Goal: Information Seeking & Learning: Check status

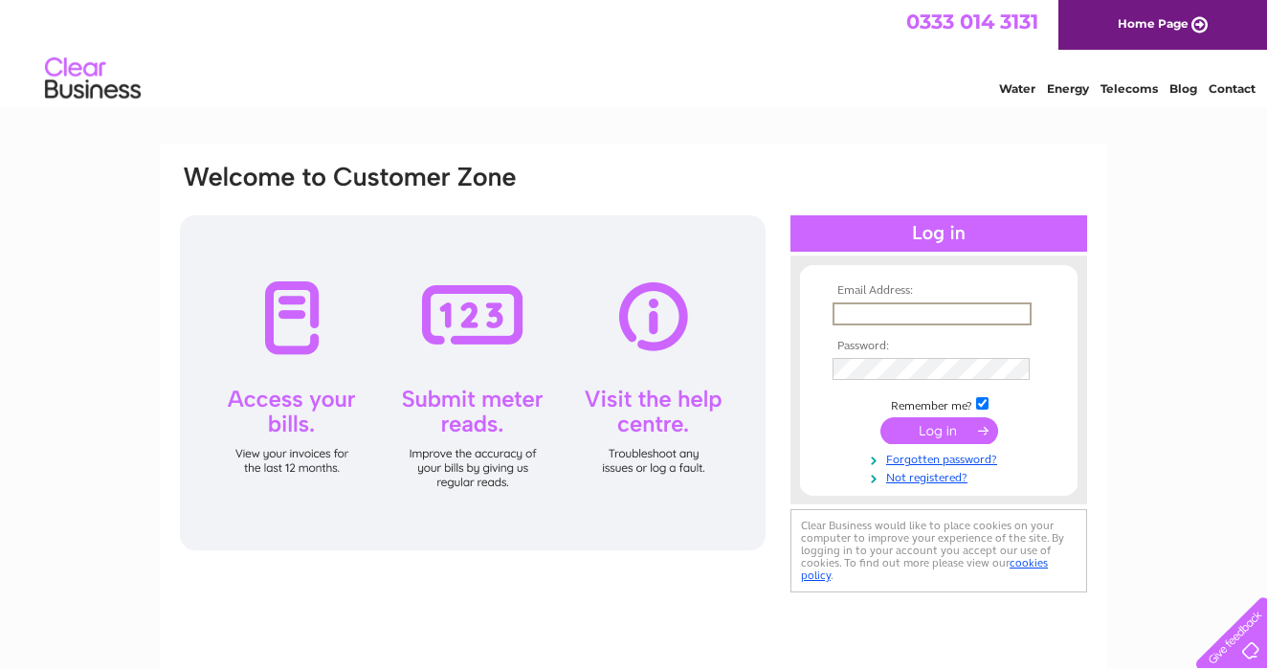
type input "[EMAIL_ADDRESS][DOMAIN_NAME]"
click at [939, 429] on input "submit" at bounding box center [940, 430] width 118 height 27
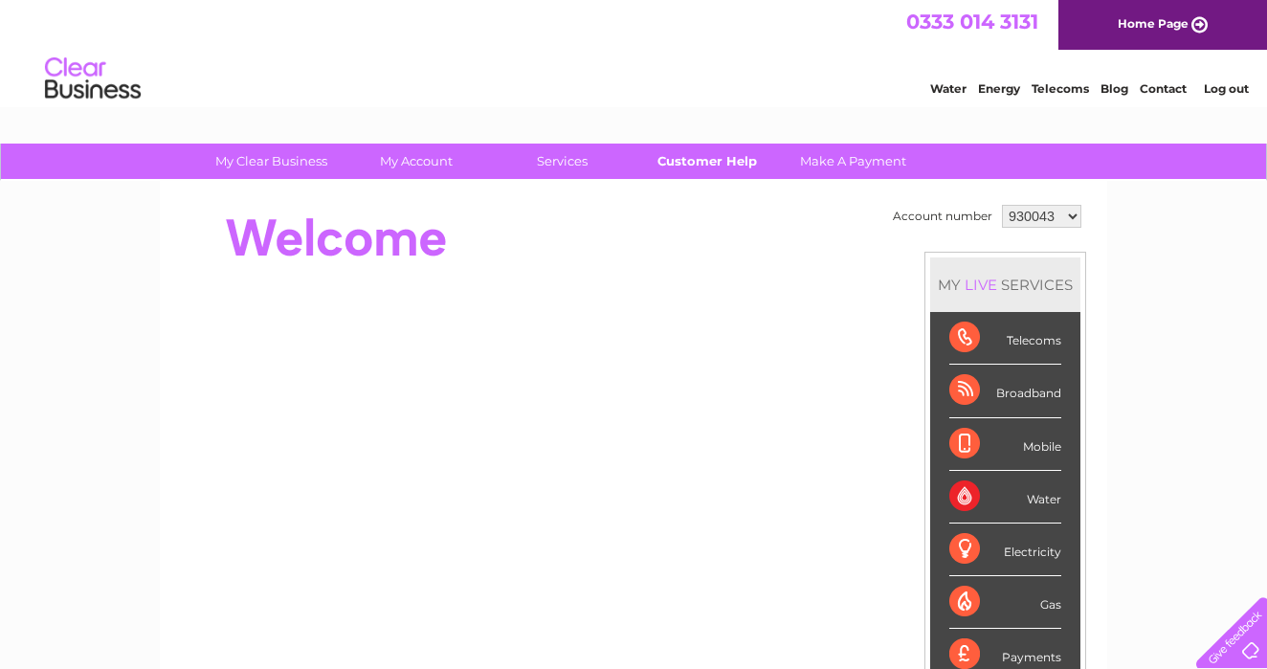
click at [699, 166] on link "Customer Help" at bounding box center [708, 161] width 158 height 35
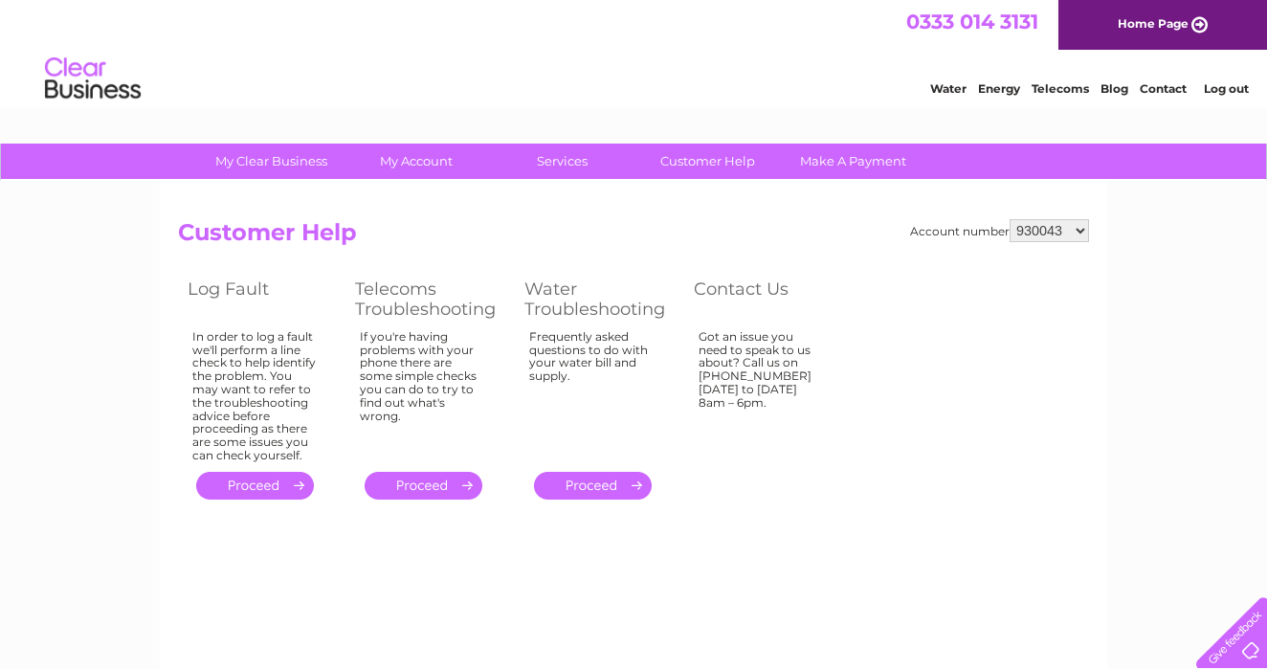
click at [240, 472] on link "." at bounding box center [255, 486] width 118 height 28
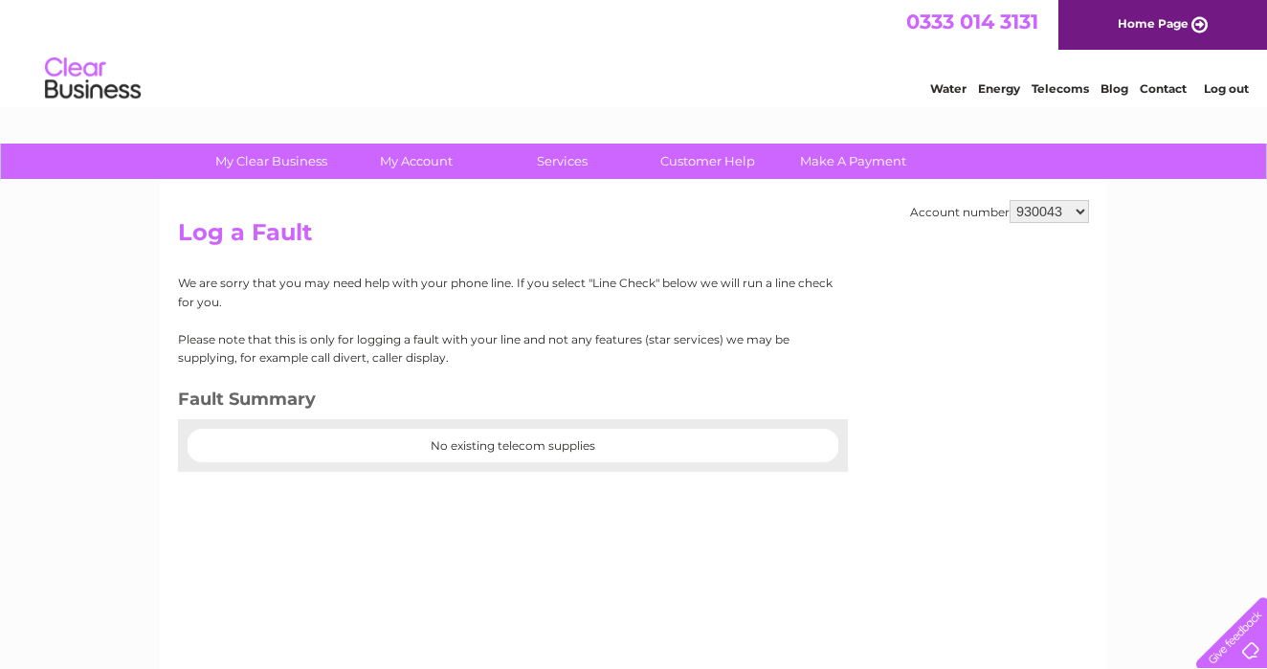
click at [934, 258] on div "Account number 930043 1149980 Log a Fault We are sorry that you may need help w…" at bounding box center [634, 449] width 948 height 536
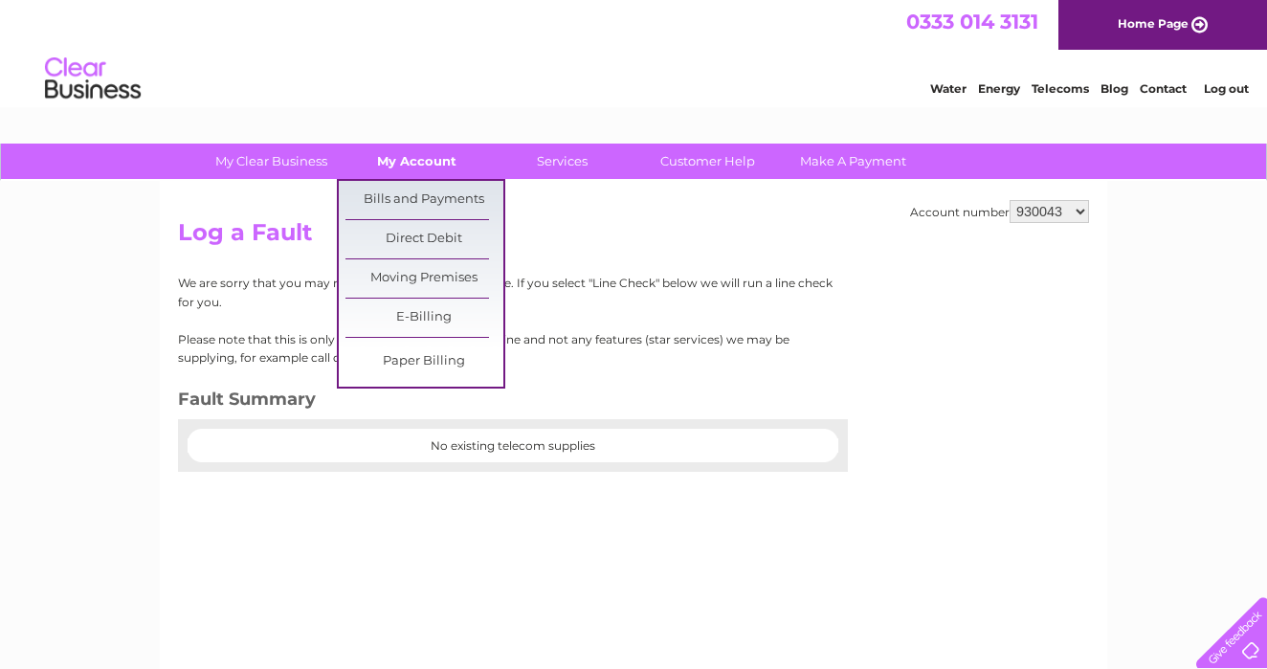
click at [407, 159] on link "My Account" at bounding box center [417, 161] width 158 height 35
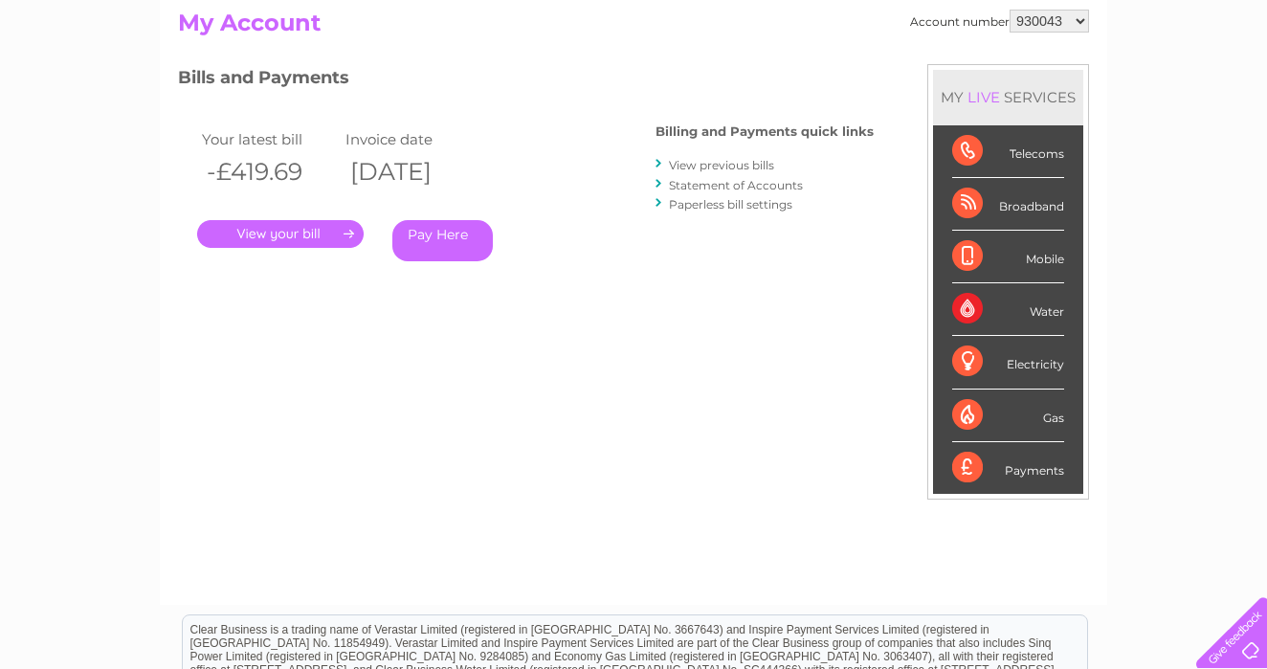
scroll to position [214, 0]
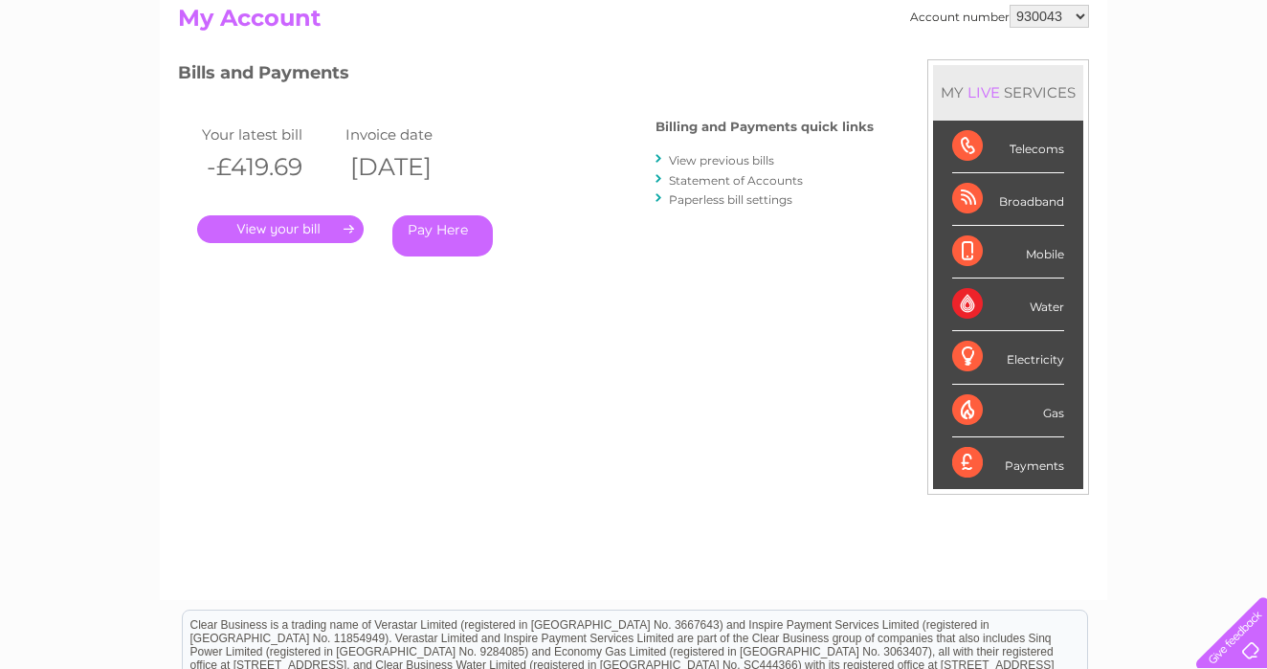
click at [966, 459] on div "Payments" at bounding box center [1008, 463] width 112 height 52
click at [1032, 470] on div "Payments" at bounding box center [1008, 463] width 112 height 52
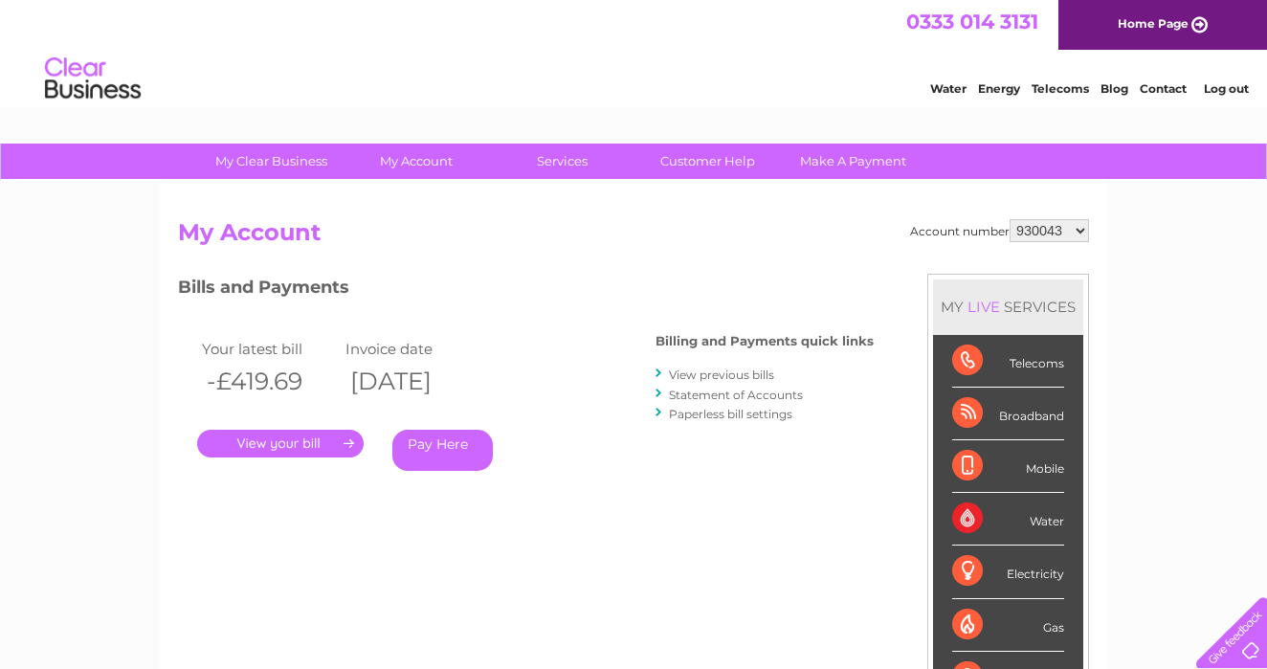
scroll to position [0, 0]
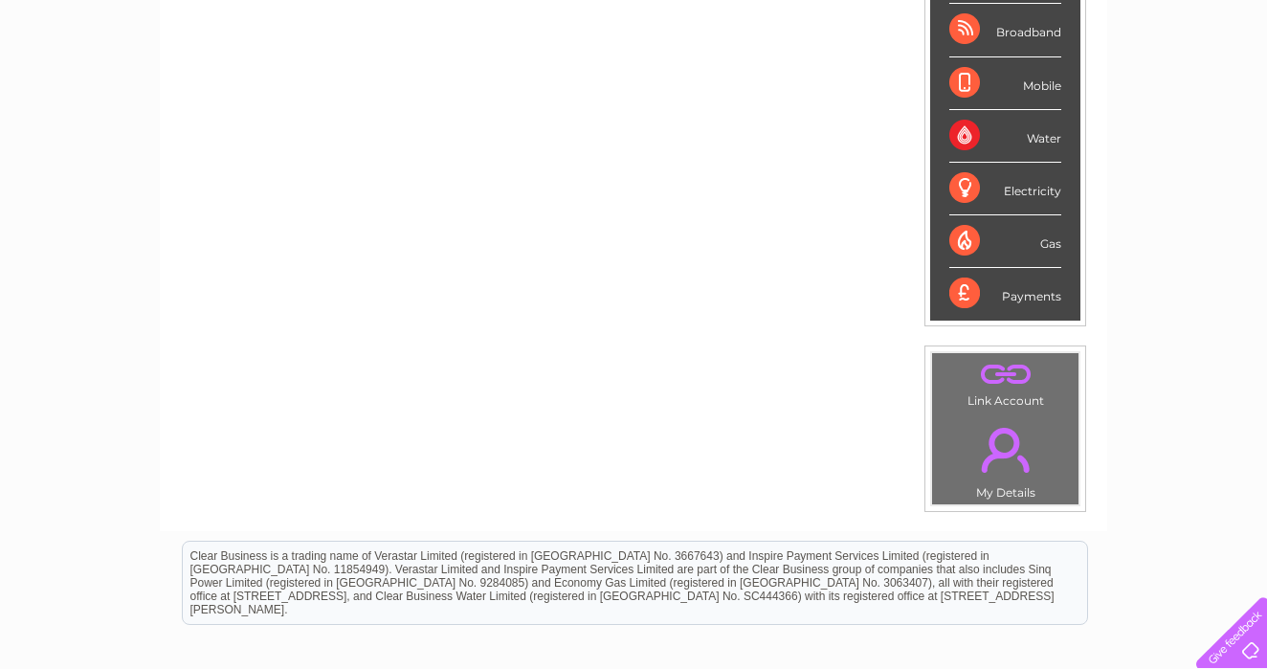
scroll to position [357, 0]
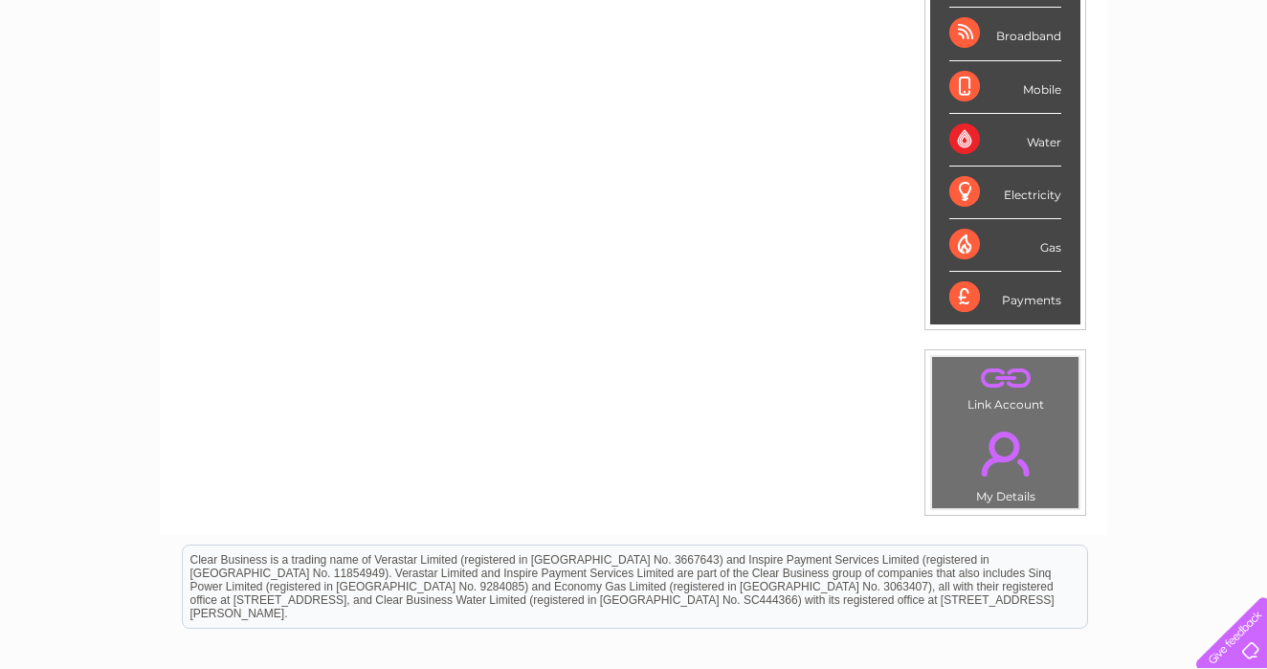
click at [1001, 301] on div "Payments" at bounding box center [1005, 298] width 112 height 52
click at [962, 295] on div "Payments" at bounding box center [1005, 298] width 112 height 52
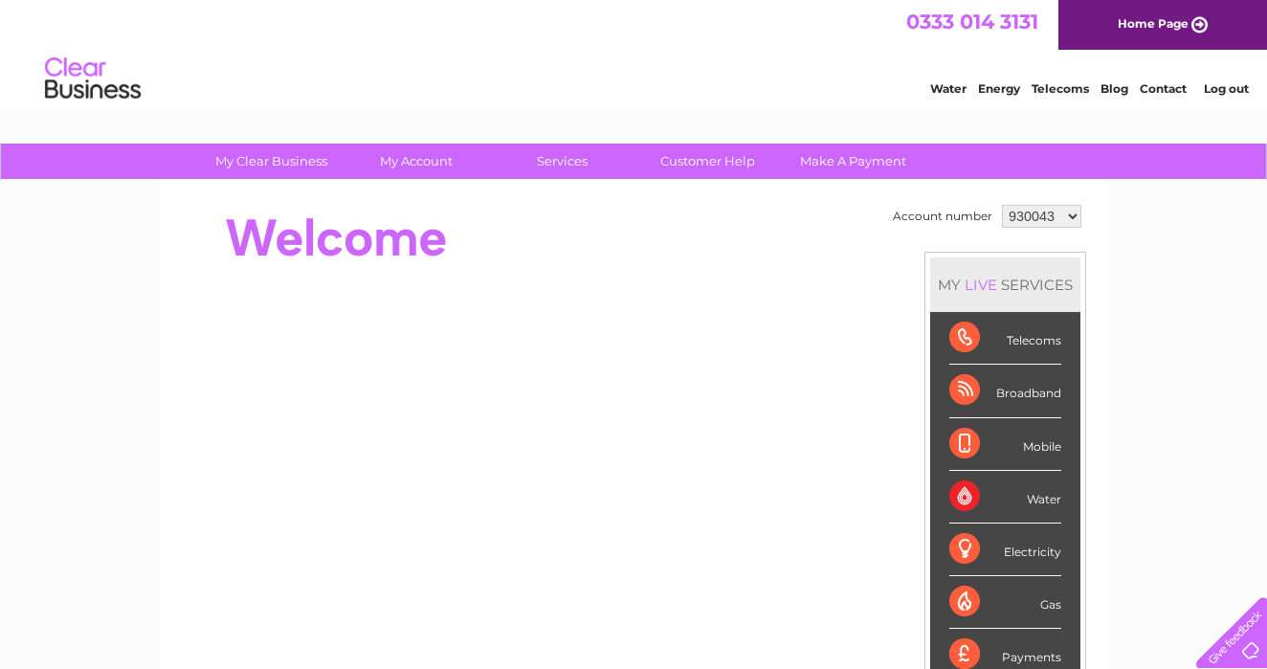
scroll to position [0, 0]
click at [720, 154] on link "Customer Help" at bounding box center [708, 161] width 158 height 35
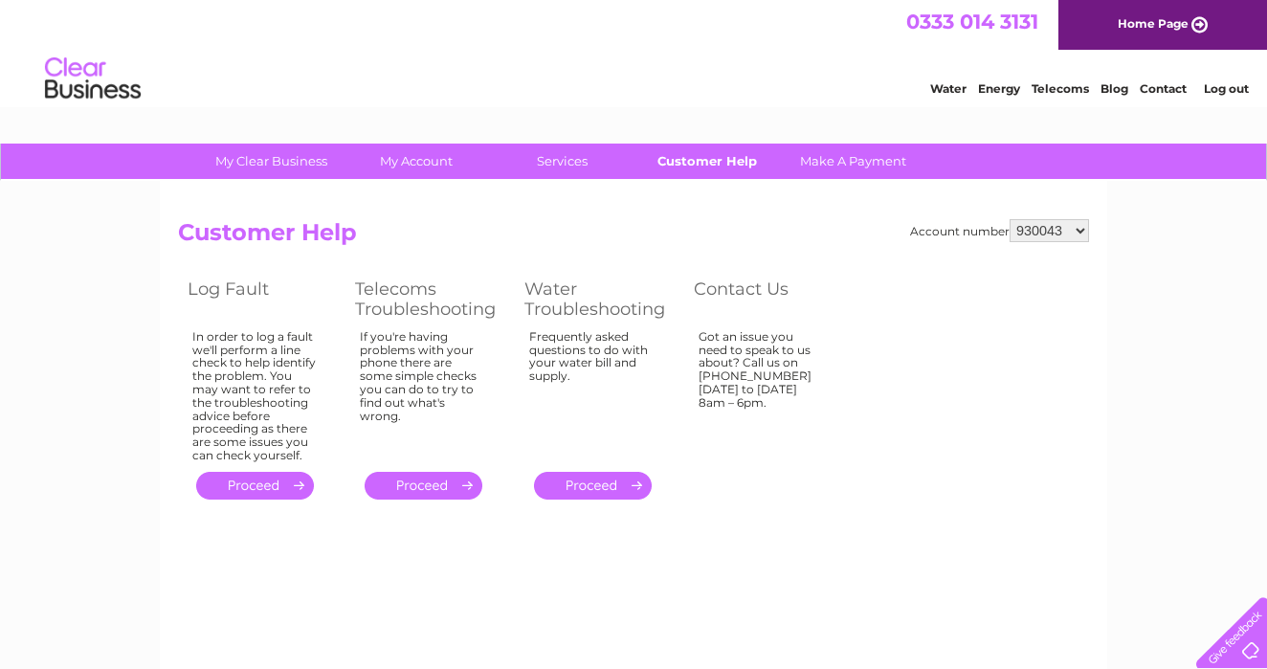
click at [718, 162] on link "Customer Help" at bounding box center [708, 161] width 158 height 35
click at [247, 480] on link "." at bounding box center [255, 486] width 118 height 28
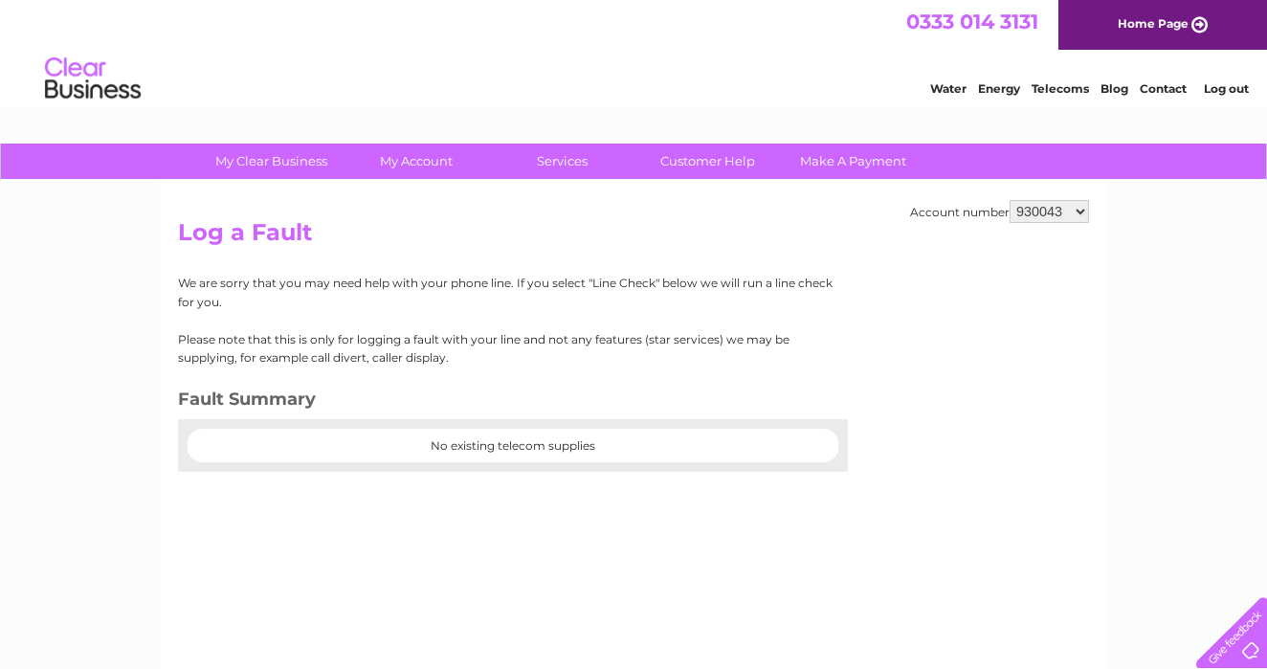
click at [265, 438] on div "No existing telecom supplies" at bounding box center [513, 445] width 670 height 14
click at [1143, 45] on link "Home Page" at bounding box center [1163, 25] width 209 height 50
